Goal: Transaction & Acquisition: Obtain resource

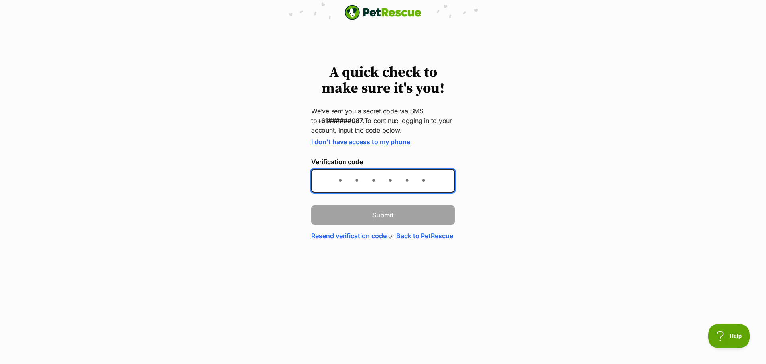
click at [403, 182] on input "Verification code" at bounding box center [383, 181] width 144 height 24
type input "563528"
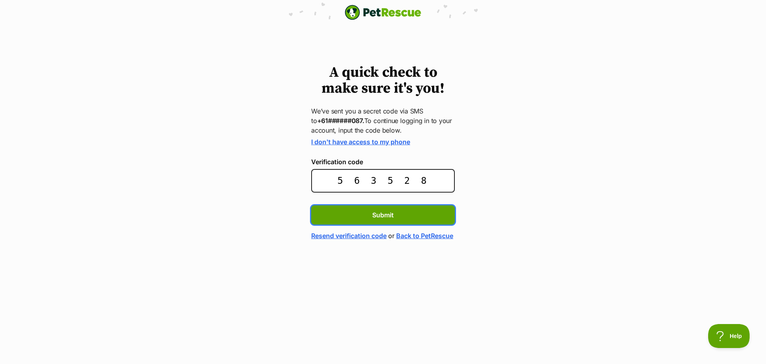
click at [311, 205] on button "Submit" at bounding box center [383, 214] width 144 height 19
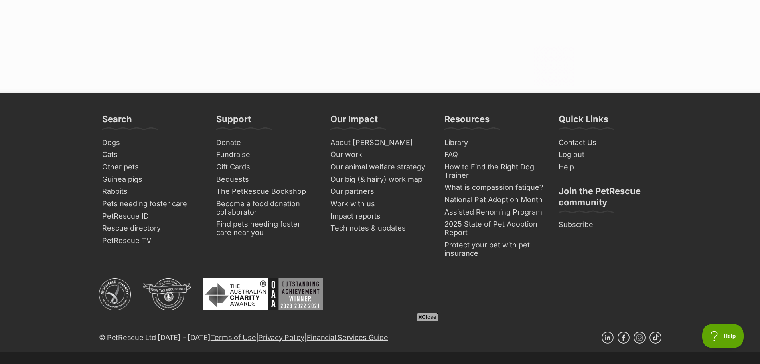
scroll to position [2155, 0]
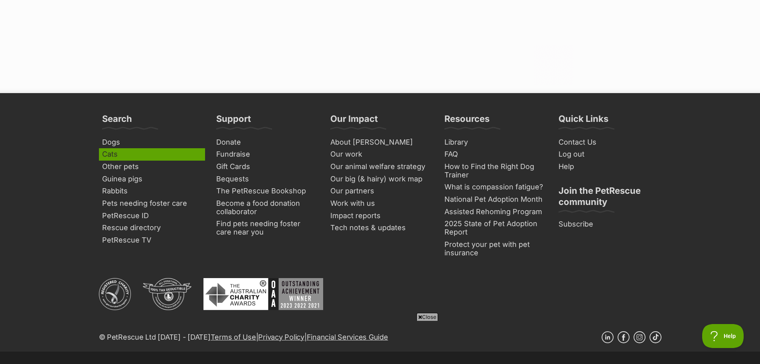
click at [128, 148] on link "Cats" at bounding box center [152, 154] width 106 height 12
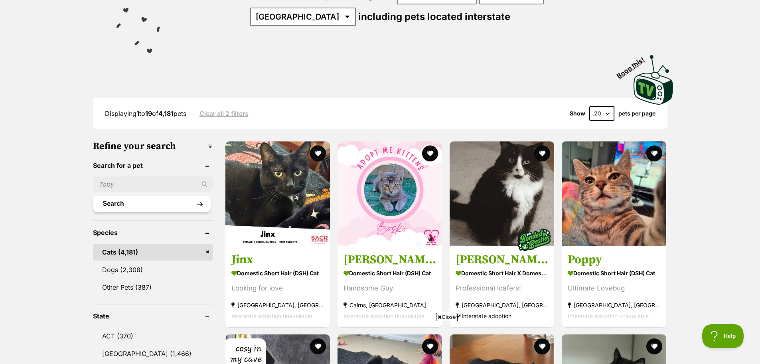
click at [131, 196] on button "Search" at bounding box center [152, 204] width 118 height 16
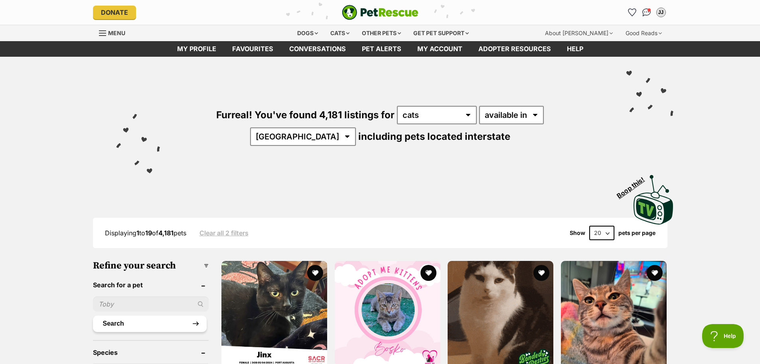
click at [119, 319] on button "Search" at bounding box center [150, 323] width 114 height 16
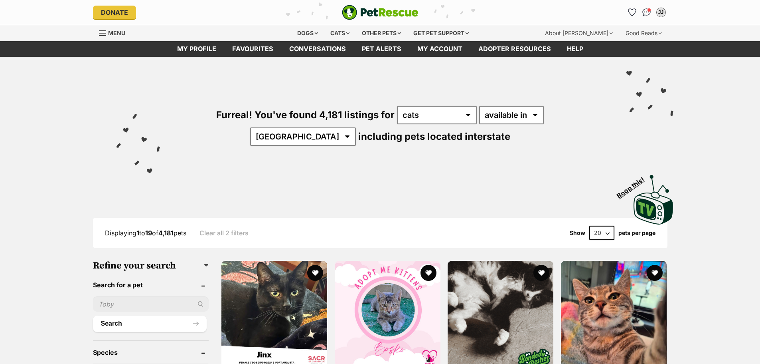
drag, startPoint x: 0, startPoint y: 0, endPoint x: 118, endPoint y: 301, distance: 323.2
click at [118, 301] on input "text" at bounding box center [151, 303] width 116 height 15
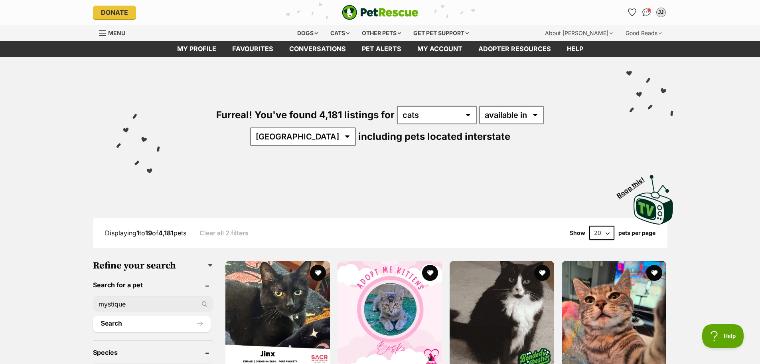
type input "mystique"
click at [93, 315] on button "Search" at bounding box center [152, 323] width 118 height 16
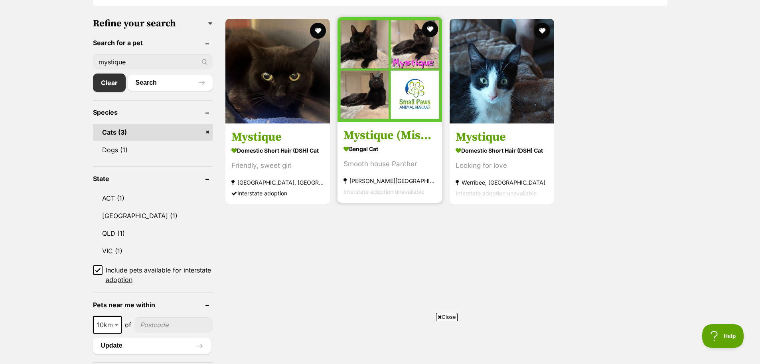
click at [413, 137] on h3 "Mystique (Missy)" at bounding box center [390, 135] width 93 height 15
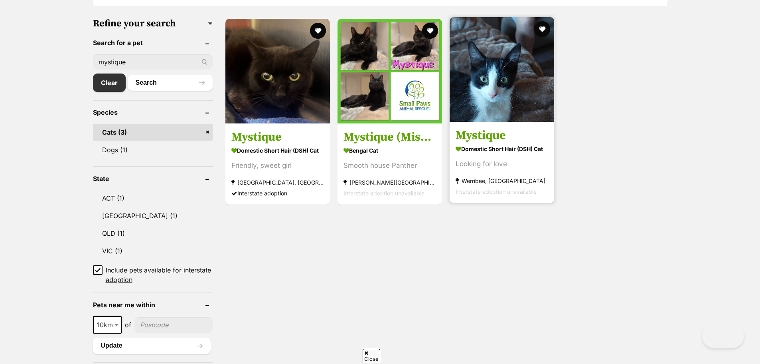
click at [508, 105] on img at bounding box center [502, 69] width 105 height 105
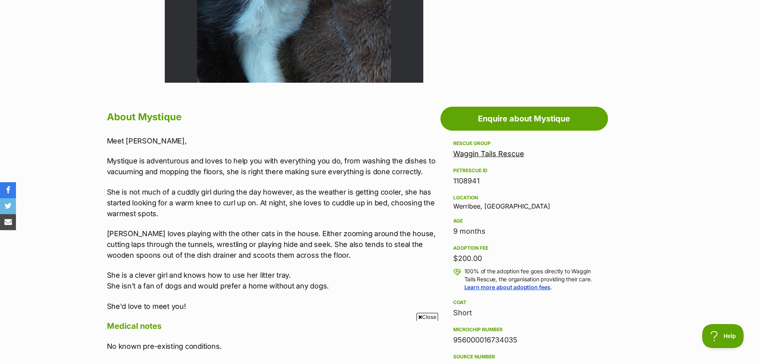
scroll to position [359, 0]
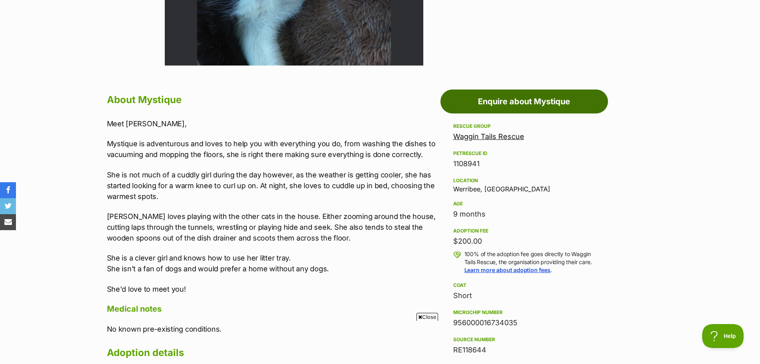
click at [513, 104] on link "Enquire about Mystique" at bounding box center [525, 101] width 168 height 24
